Goal: Task Accomplishment & Management: Use online tool/utility

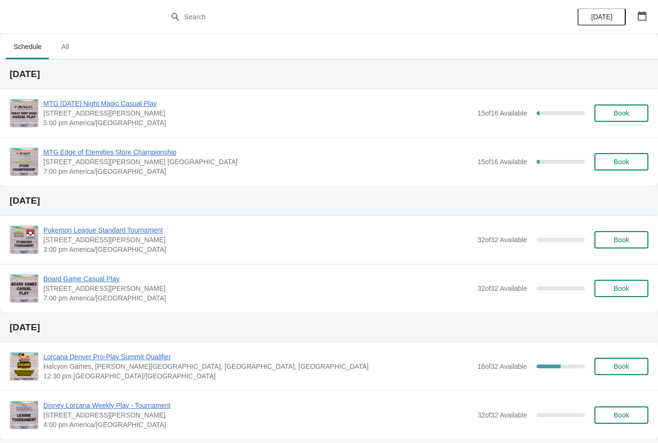
click at [116, 152] on span "MTG Edge of Eternities Store Championship" at bounding box center [257, 152] width 429 height 10
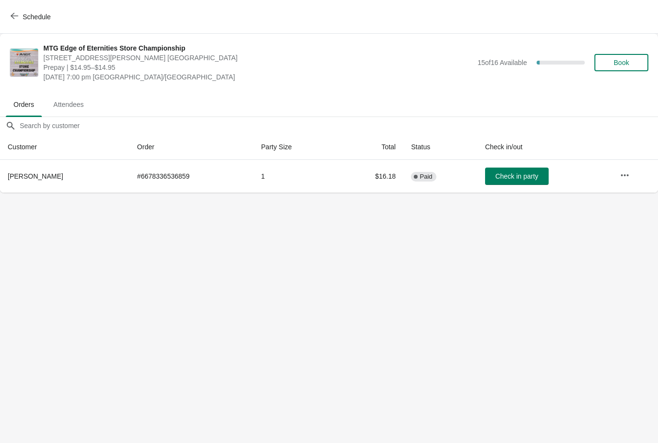
click at [619, 169] on button "button" at bounding box center [624, 175] width 17 height 17
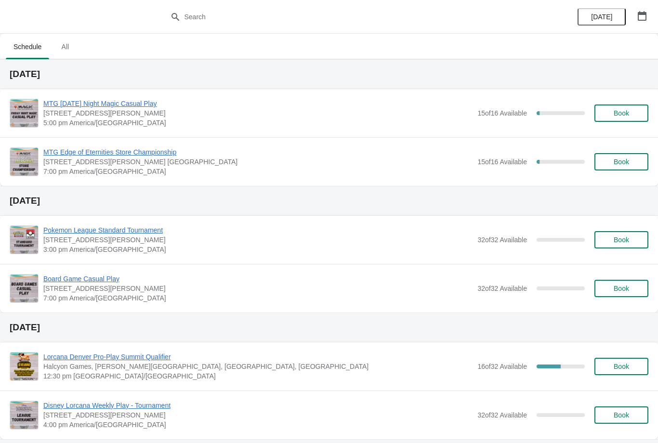
click at [126, 144] on div "MTG Edge of Eternities Store Championship [STREET_ADDRESS][PERSON_NAME] [GEOGRA…" at bounding box center [329, 161] width 658 height 49
click at [85, 147] on span "MTG Edge of Eternities Store Championship" at bounding box center [257, 152] width 429 height 10
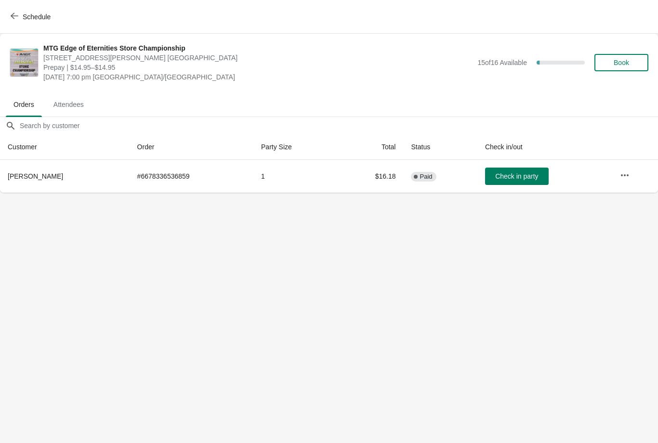
click at [631, 167] on button "button" at bounding box center [624, 175] width 17 height 17
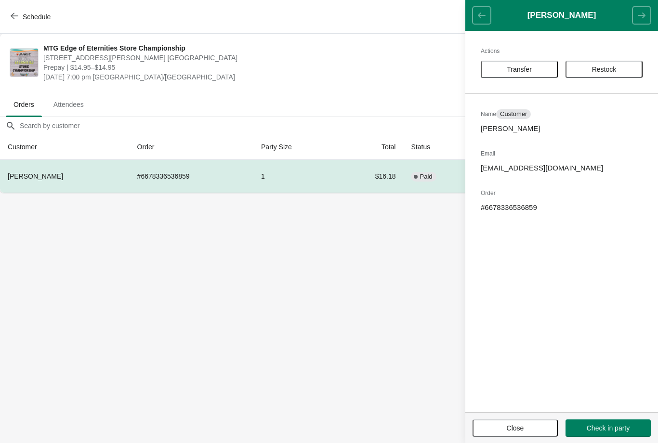
click at [626, 64] on button "Restock" at bounding box center [603, 69] width 77 height 17
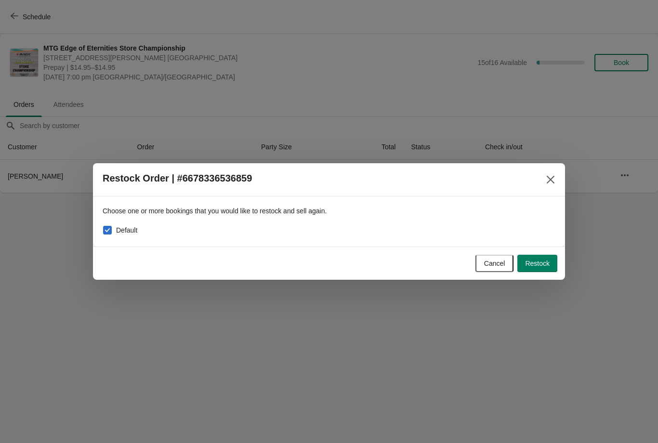
click at [534, 260] on span "Restock" at bounding box center [537, 263] width 25 height 8
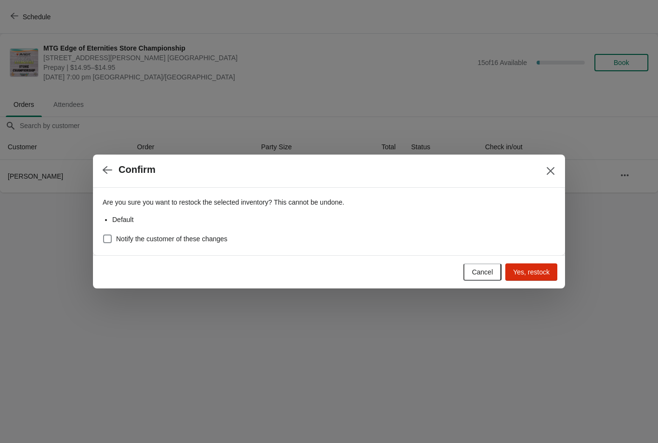
click at [113, 234] on label "Notify the customer of these changes" at bounding box center [165, 238] width 125 height 13
click at [103, 234] on input "Notify the customer of these changes" at bounding box center [103, 234] width 0 height 0
checkbox input "true"
click at [540, 277] on button "Yes, restock" at bounding box center [531, 271] width 52 height 17
